Goal: Task Accomplishment & Management: Complete application form

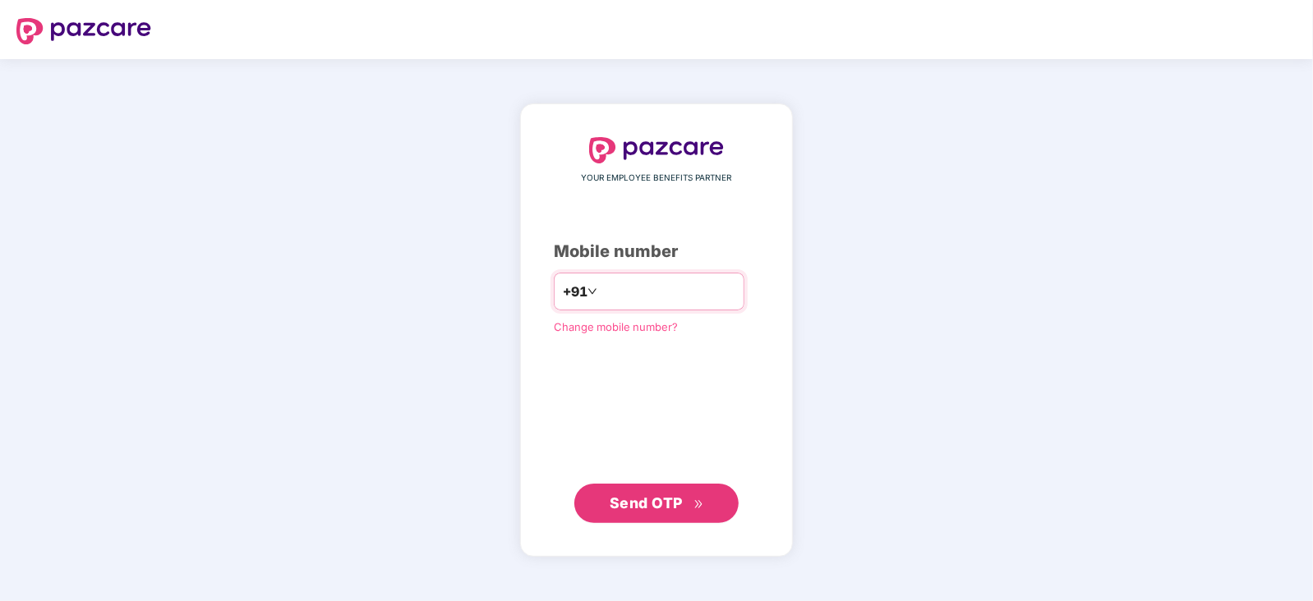
click at [661, 292] on input "number" at bounding box center [668, 292] width 135 height 26
type input "**********"
click at [672, 507] on span "Send OTP" at bounding box center [646, 502] width 73 height 17
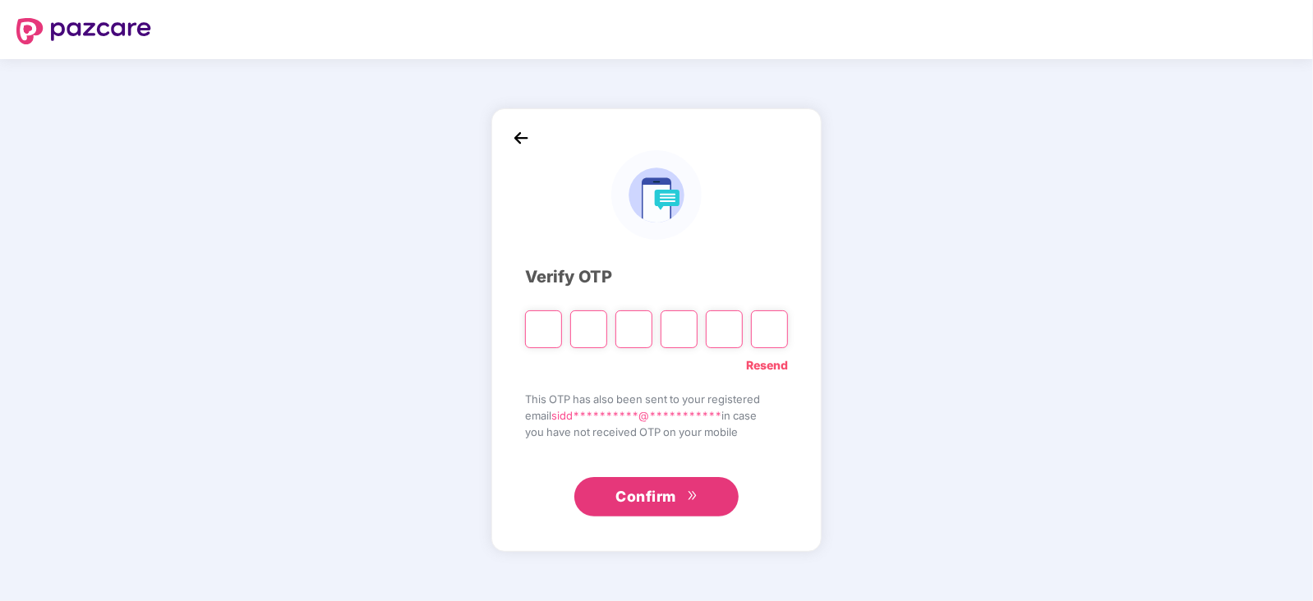
paste input "*"
type input "*"
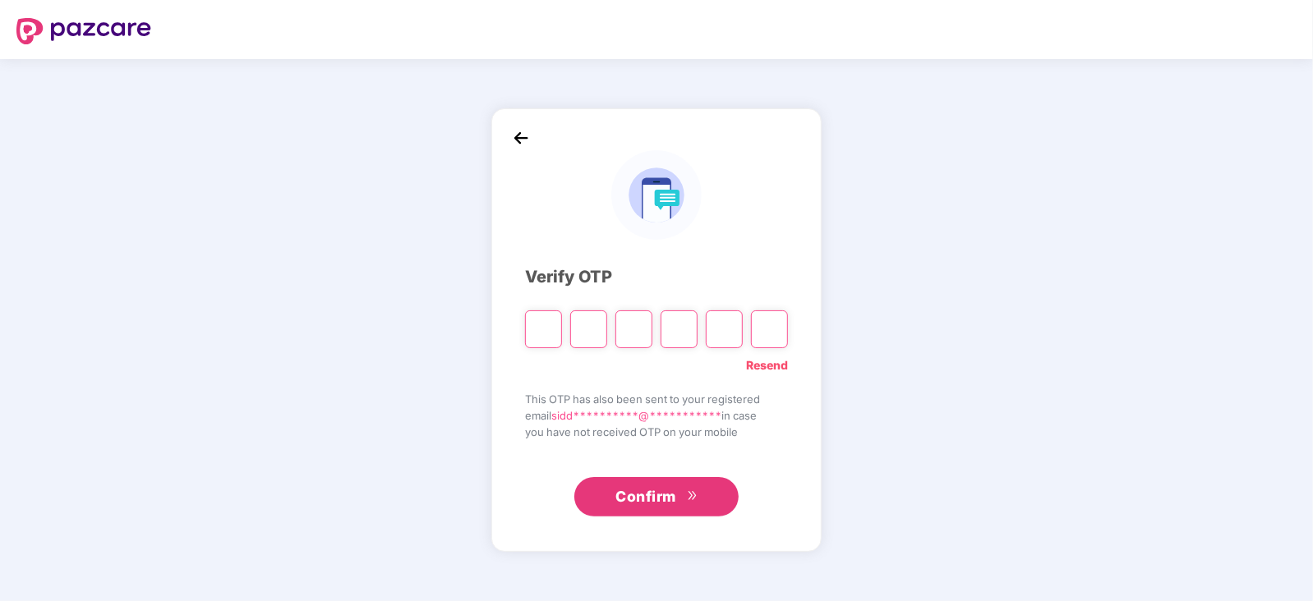
type input "*"
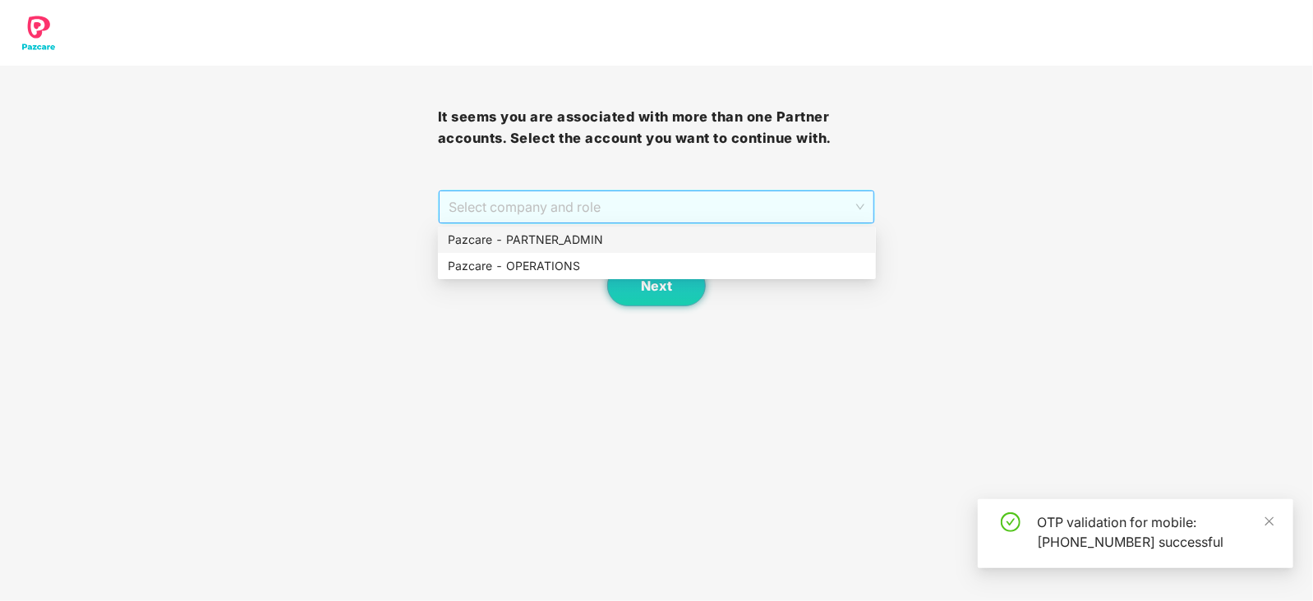
click at [552, 204] on span "Select company and role" at bounding box center [657, 206] width 417 height 31
click at [550, 269] on div "Pazcare - OPERATIONS" at bounding box center [657, 266] width 418 height 18
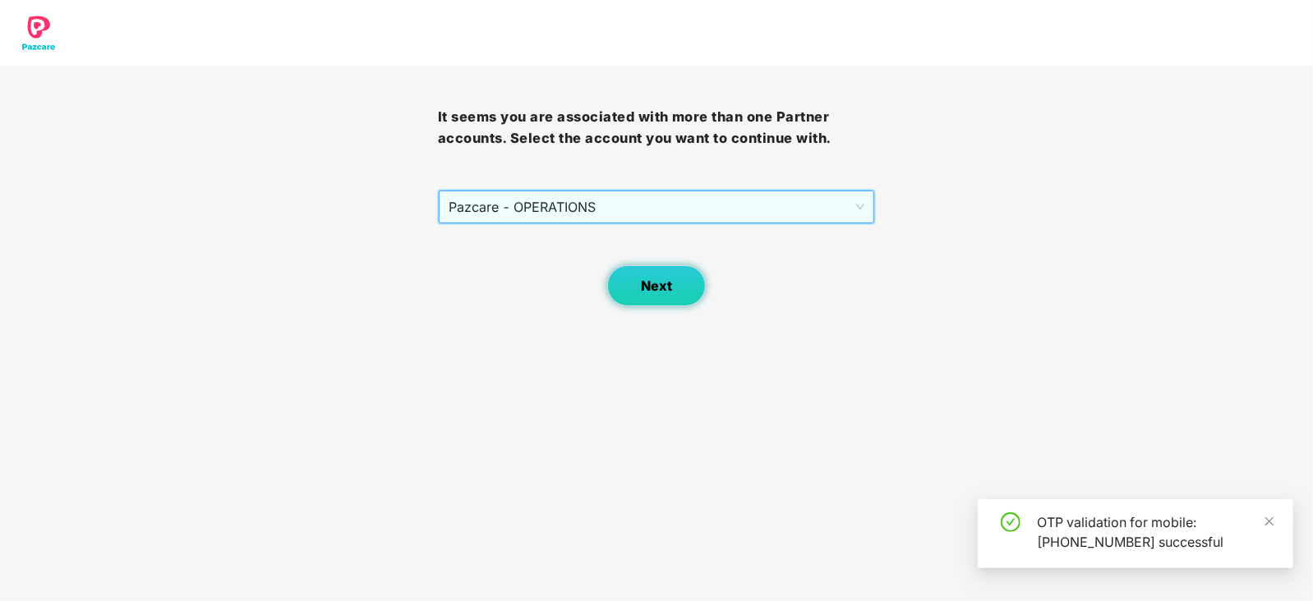
click at [679, 300] on button "Next" at bounding box center [656, 285] width 99 height 41
